Goal: Task Accomplishment & Management: Complete application form

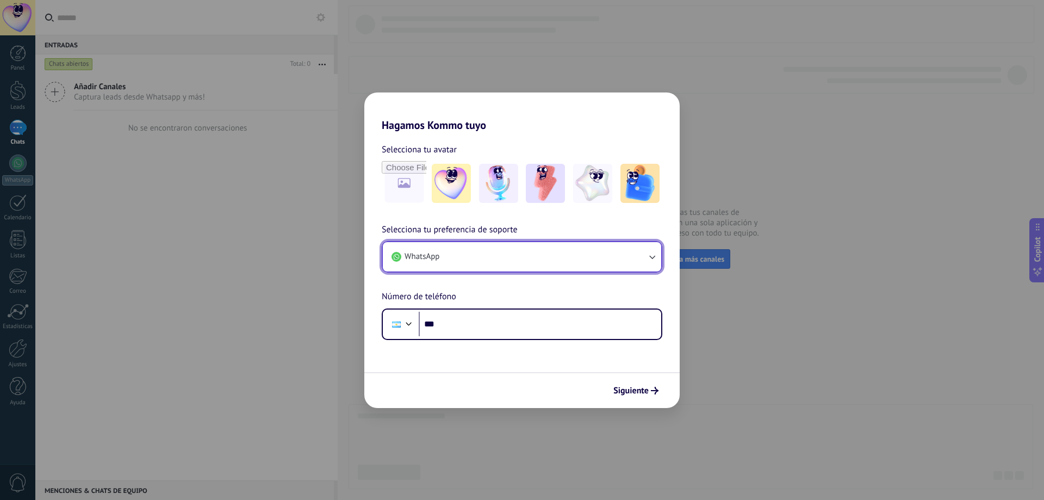
click at [503, 253] on button "WhatsApp" at bounding box center [522, 256] width 278 height 29
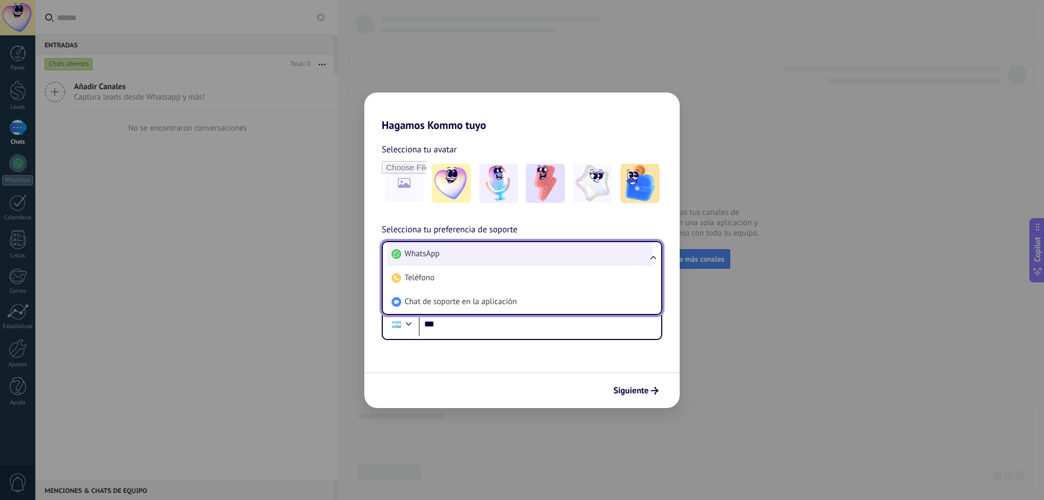
click at [501, 252] on li "WhatsApp" at bounding box center [519, 254] width 265 height 24
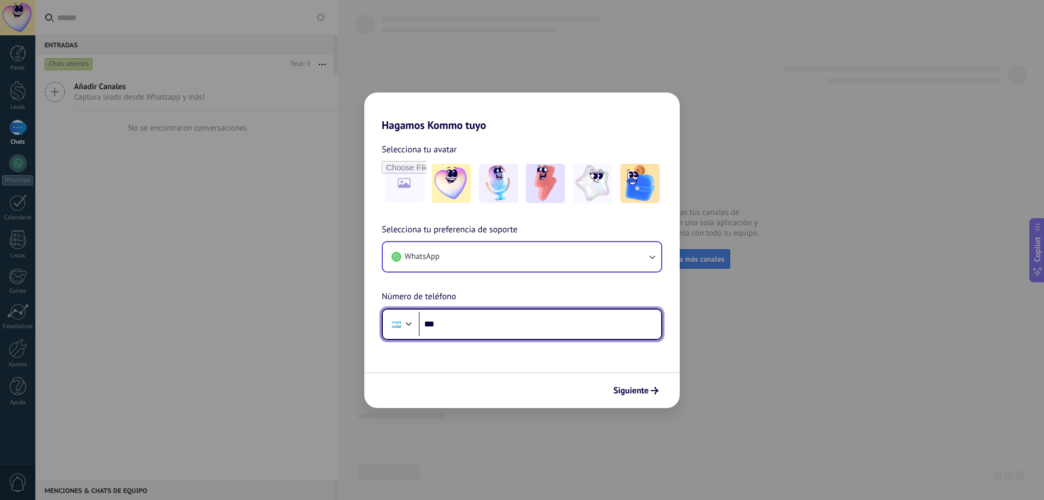
click at [498, 333] on input "***" at bounding box center [540, 324] width 243 height 25
type input "**********"
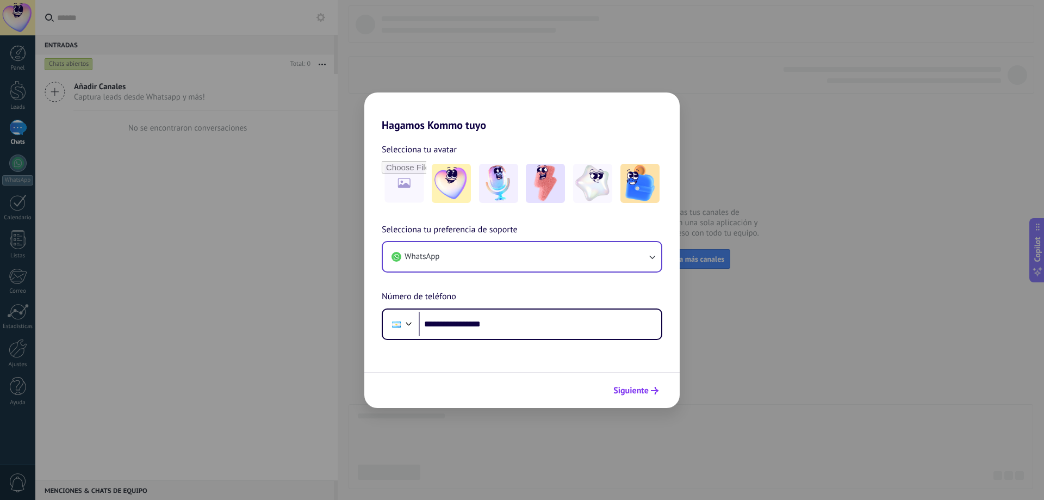
click at [640, 390] on span "Siguiente" at bounding box center [631, 391] width 35 height 8
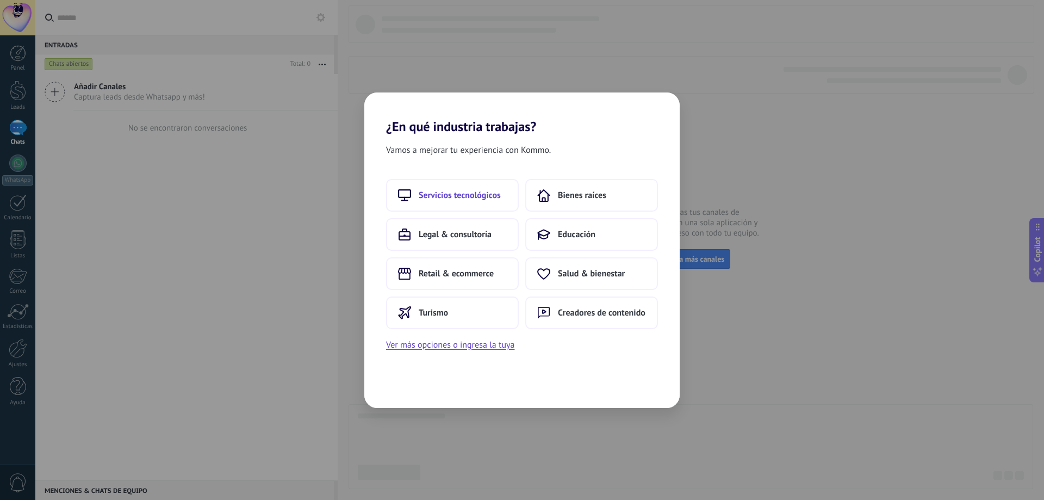
click at [474, 201] on button "Servicios tecnológicos" at bounding box center [452, 195] width 133 height 33
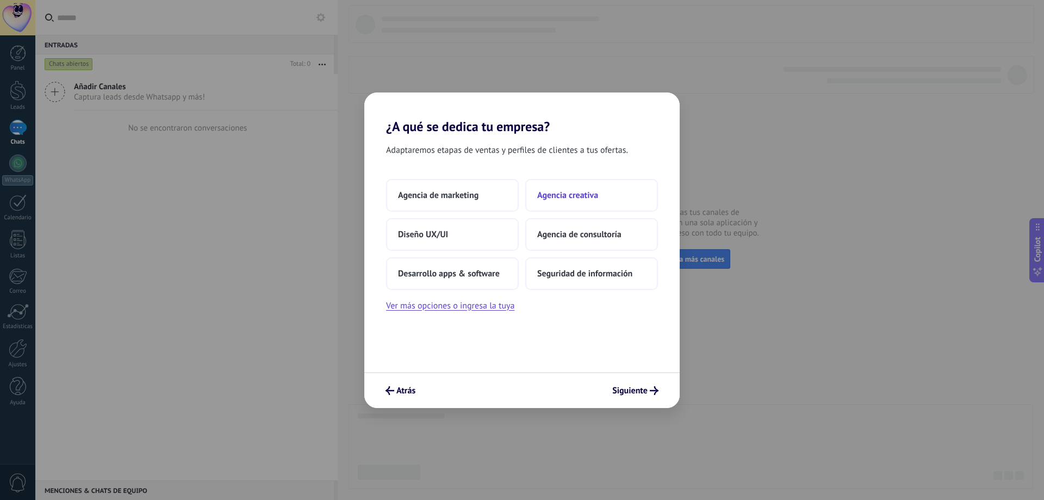
click at [586, 194] on span "Agencia creativa" at bounding box center [567, 195] width 61 height 11
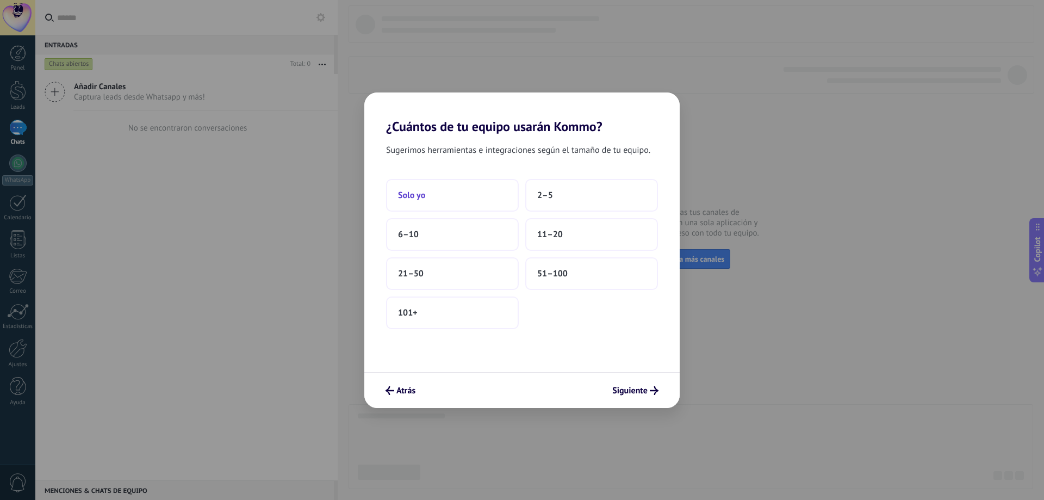
click at [482, 197] on button "Solo yo" at bounding box center [452, 195] width 133 height 33
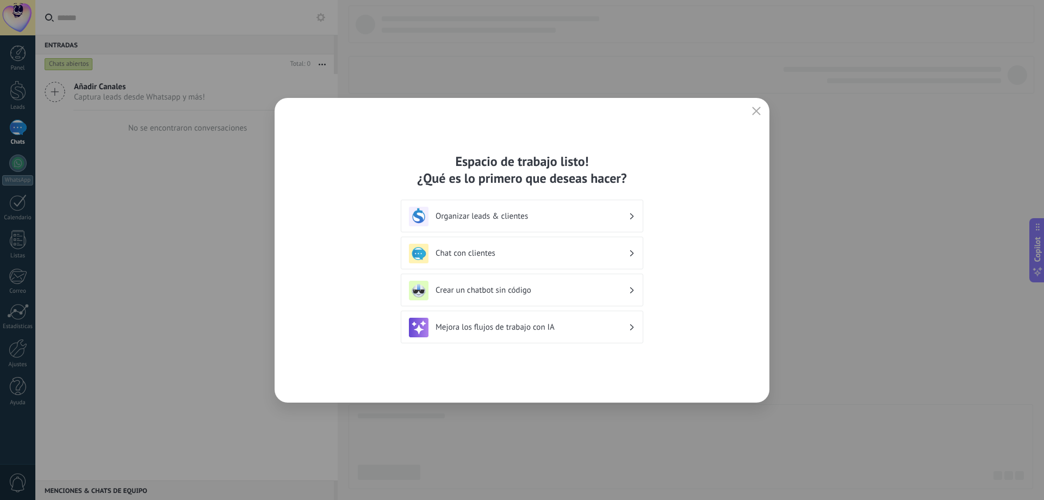
click at [592, 215] on h3 "Organizar leads & clientes" at bounding box center [532, 216] width 193 height 10
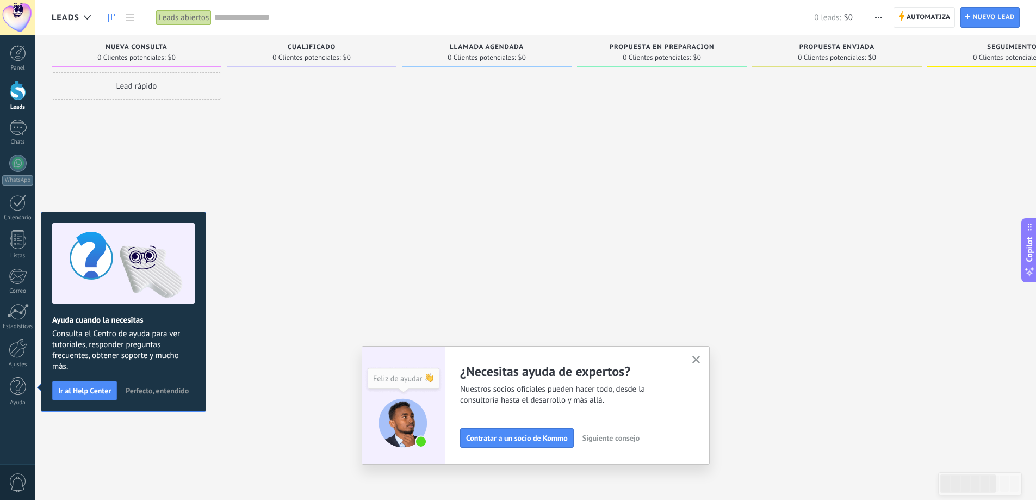
click at [701, 357] on use "button" at bounding box center [696, 360] width 8 height 8
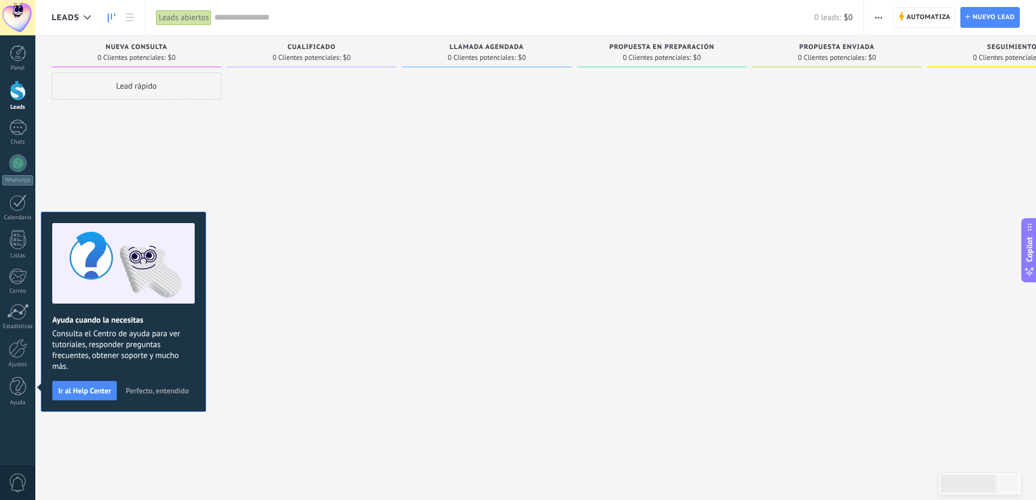
click at [155, 391] on span "Perfecto, entendido" at bounding box center [157, 391] width 63 height 8
